Goal: Information Seeking & Learning: Learn about a topic

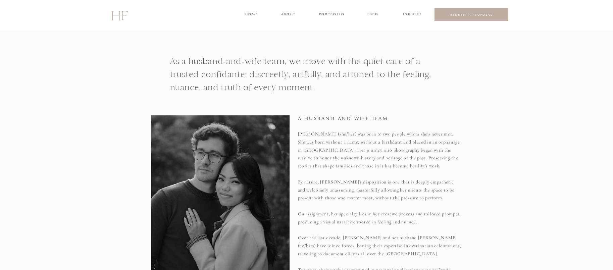
scroll to position [208, 0]
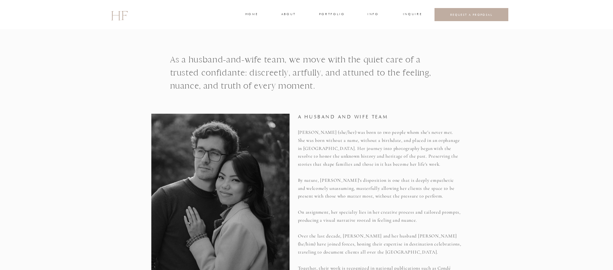
click at [300, 68] on h1 "As a husband-and-wife team, we move with the quiet care of a trusted confidante…" at bounding box center [307, 78] width 274 height 51
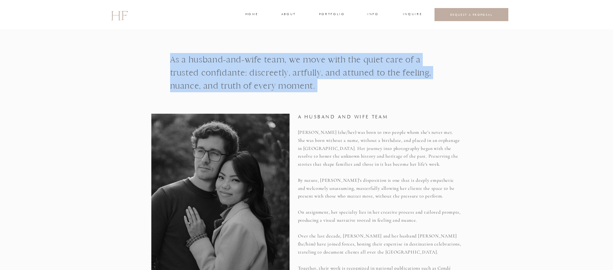
click at [300, 68] on h1 "As a husband-and-wife team, we move with the quiet care of a trusted confidante…" at bounding box center [307, 78] width 274 height 51
copy h1 "As a husband-and-wife team, we move with the quiet care of a trusted confidante…"
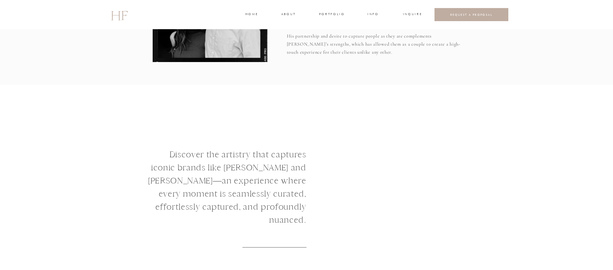
scroll to position [863, 0]
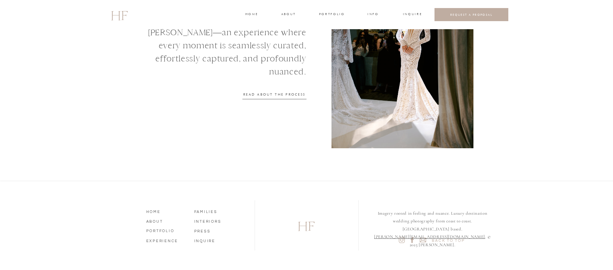
click at [372, 14] on h3 "INFO" at bounding box center [373, 15] width 12 height 6
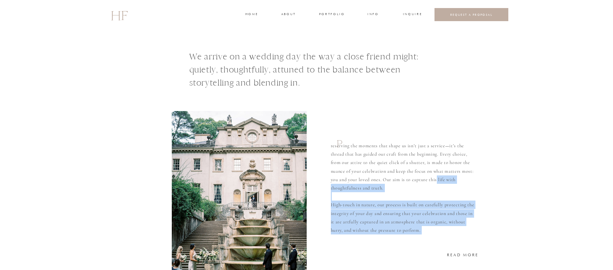
drag, startPoint x: 337, startPoint y: 147, endPoint x: 421, endPoint y: 179, distance: 89.9
click at [421, 179] on div "reserving the moments that shape us isn’t just a service—it’s the thread that h…" at bounding box center [306, 166] width 403 height 274
click at [421, 180] on p "reserving the moments that shape us isn’t just a service—it’s the thread that h…" at bounding box center [404, 188] width 146 height 93
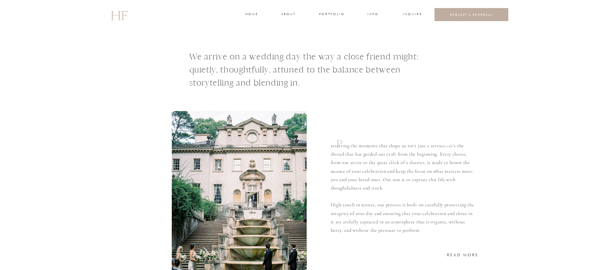
drag, startPoint x: 407, startPoint y: 187, endPoint x: 346, endPoint y: 147, distance: 72.4
click at [346, 147] on p "reserving the moments that shape us isn’t just a service—it’s the thread that h…" at bounding box center [404, 188] width 146 height 93
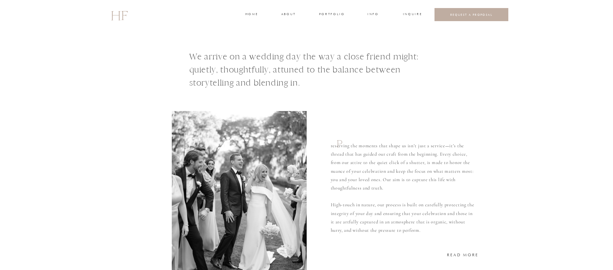
copy p "reserving the moments that shape us isn’t just a service—it’s the thread that h…"
click at [452, 253] on h3 "READ MORE" at bounding box center [463, 255] width 32 height 6
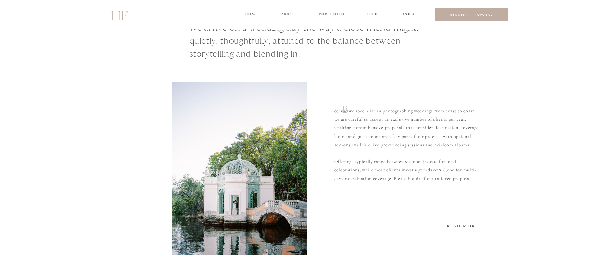
scroll to position [29, 0]
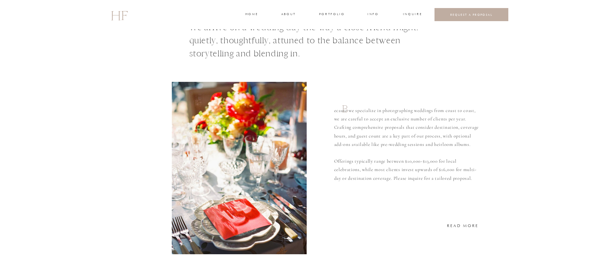
click at [288, 14] on h3 "about" at bounding box center [288, 15] width 14 height 6
